Goal: Transaction & Acquisition: Obtain resource

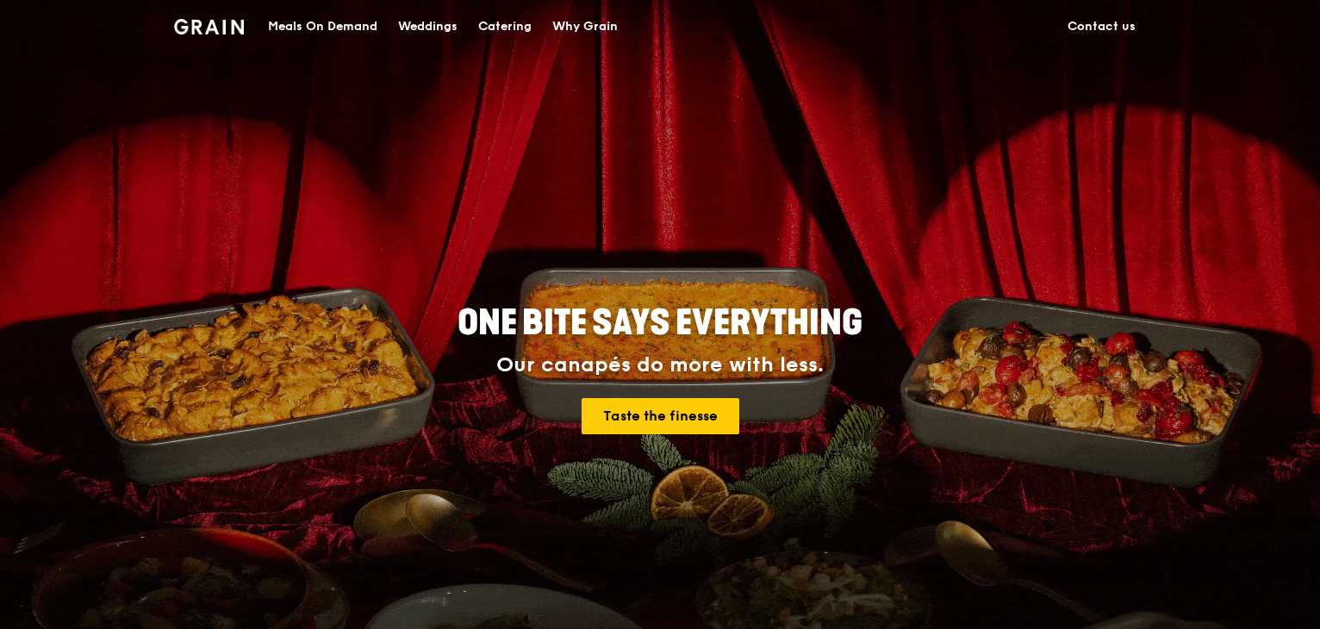
click at [526, 28] on div "Catering" at bounding box center [504, 27] width 53 height 52
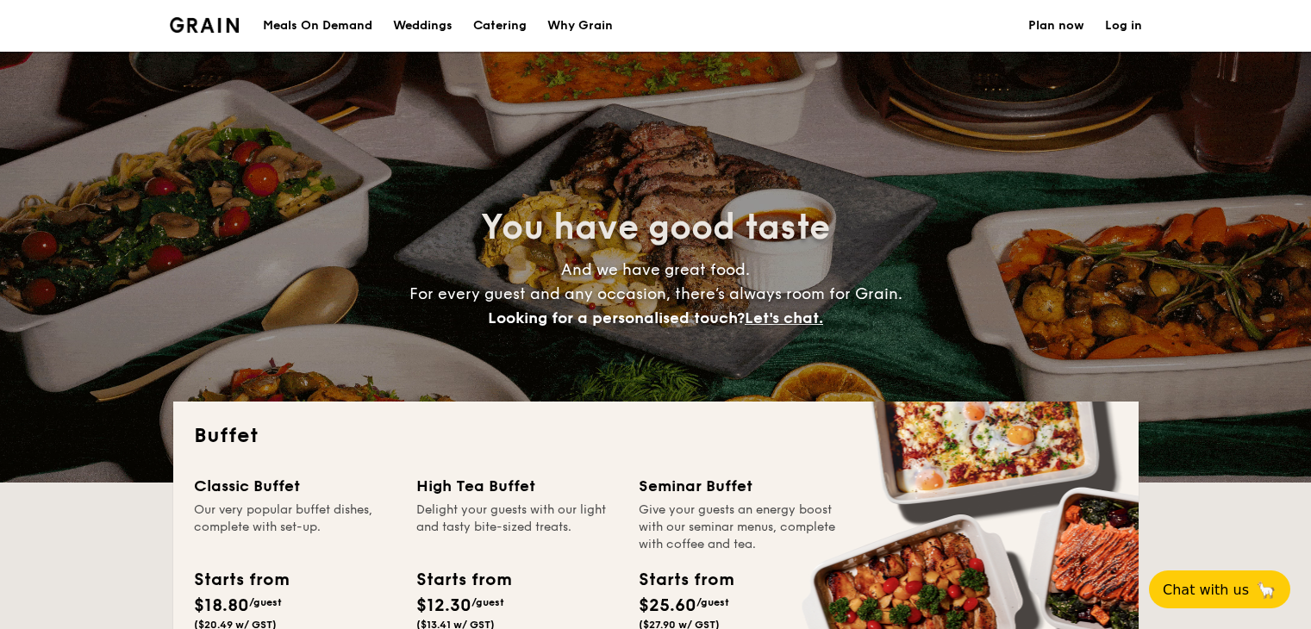
select select
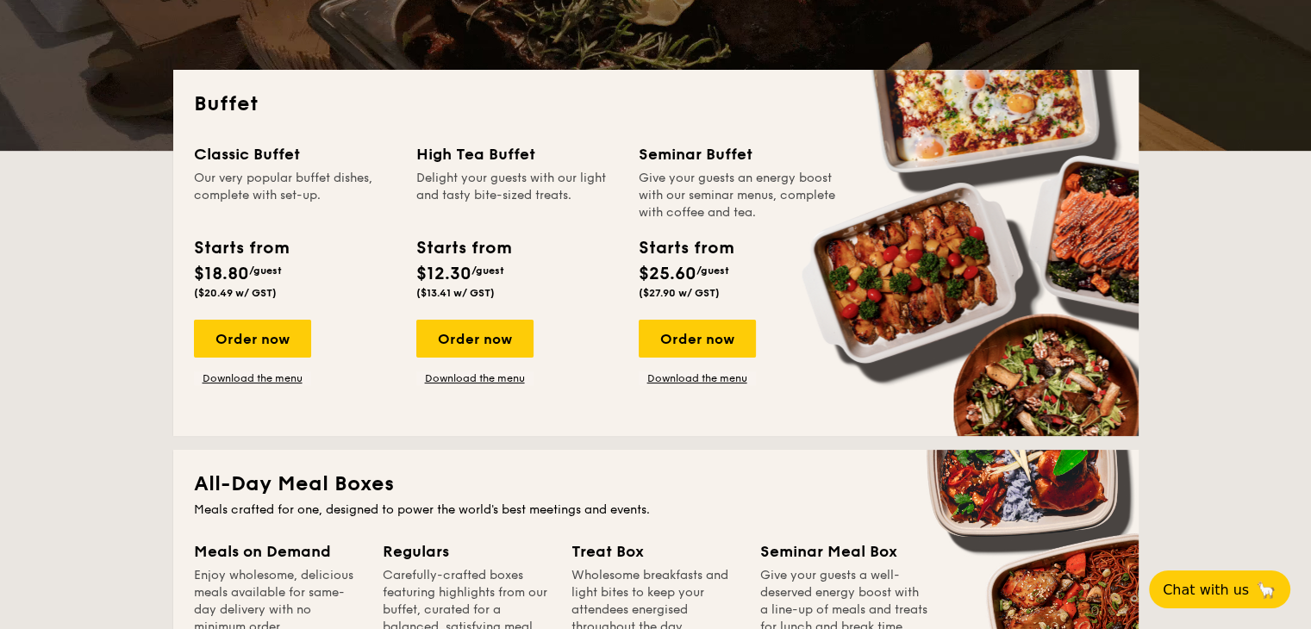
scroll to position [345, 0]
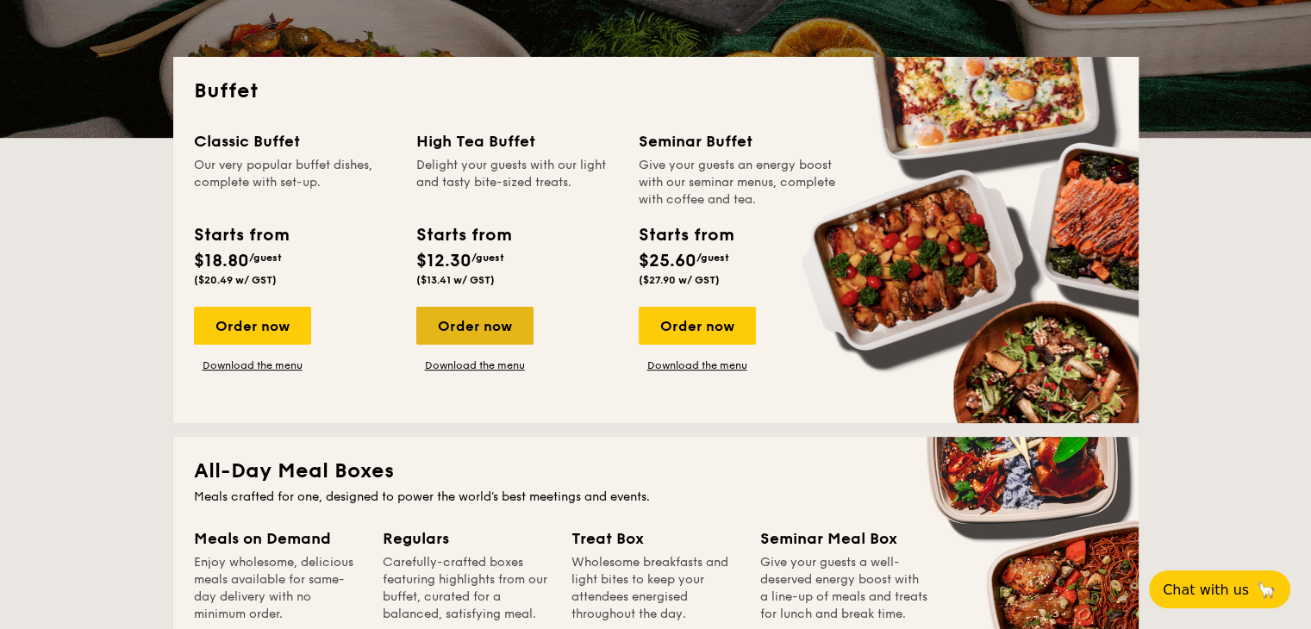
click at [434, 328] on div "Order now" at bounding box center [474, 326] width 117 height 38
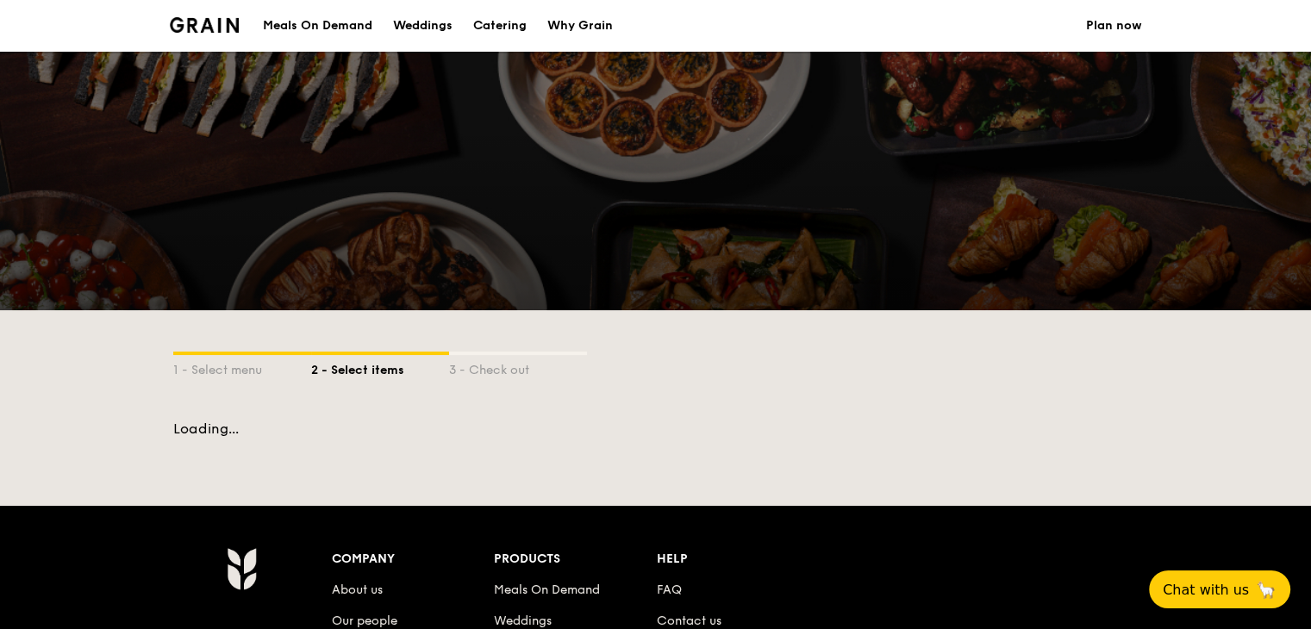
scroll to position [345, 0]
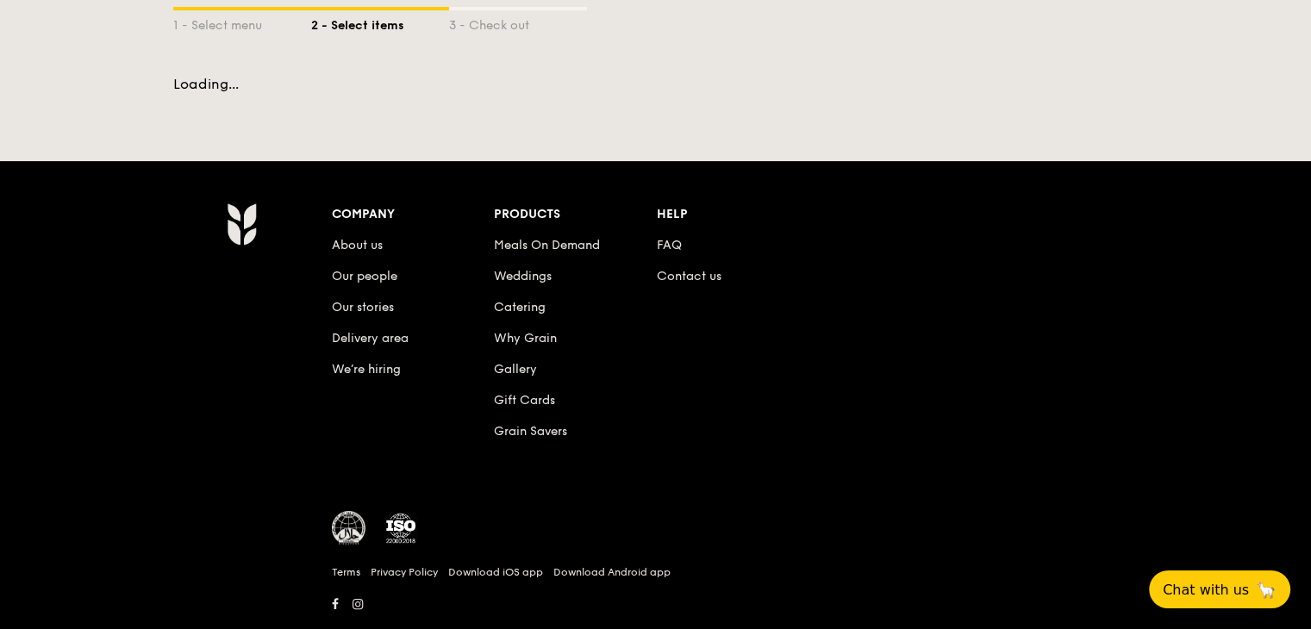
select select
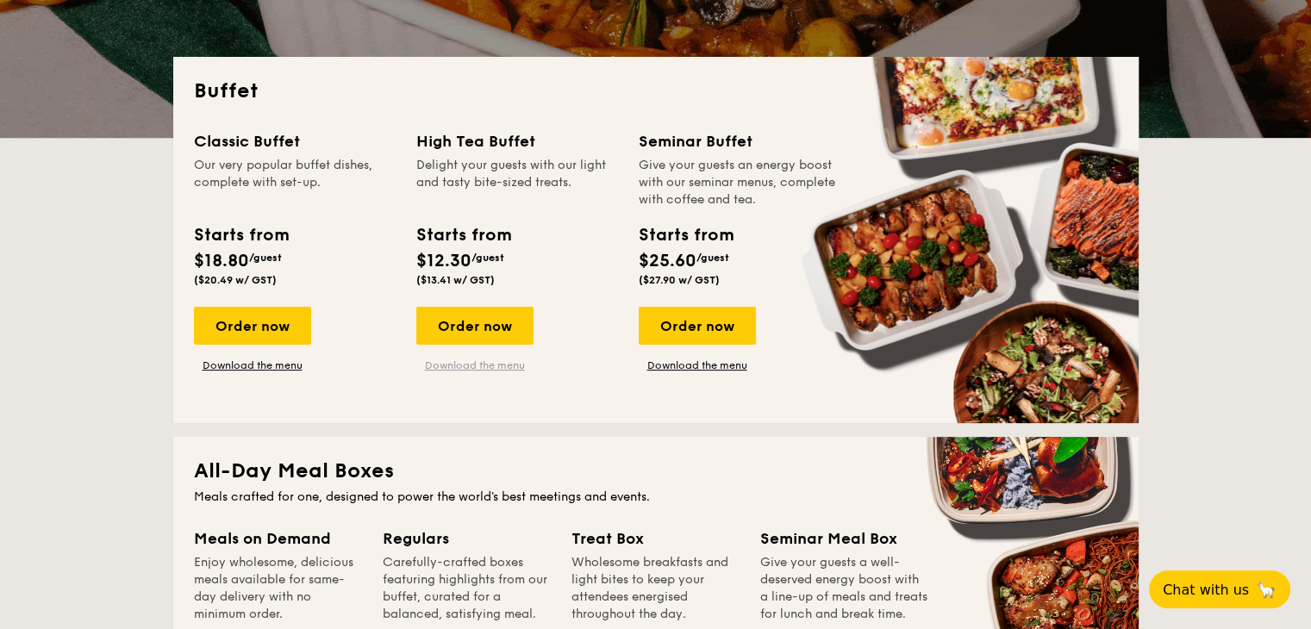
click at [469, 364] on link "Download the menu" at bounding box center [474, 365] width 117 height 14
